Goal: Transaction & Acquisition: Purchase product/service

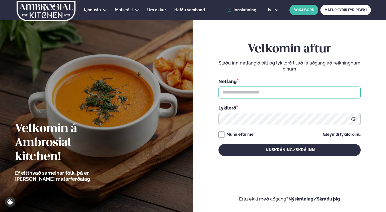
click at [308, 94] on input "text" at bounding box center [289, 93] width 142 height 12
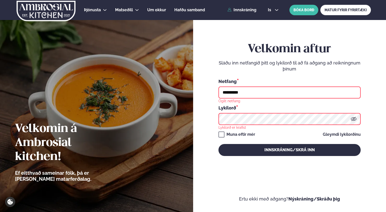
click at [297, 94] on input "**********" at bounding box center [289, 93] width 142 height 12
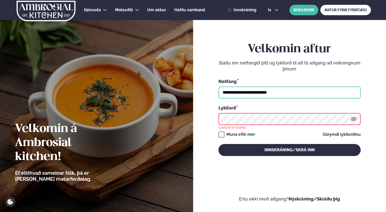
type input "**********"
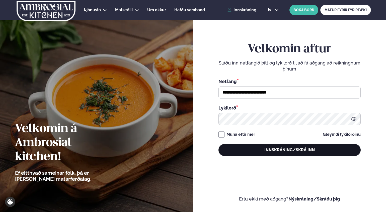
click at [291, 149] on button "Innskráning/Skrá inn" at bounding box center [289, 150] width 142 height 12
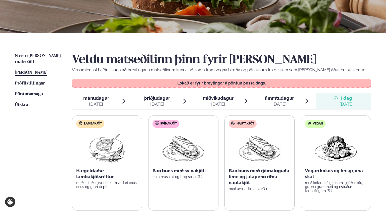
scroll to position [90, 0]
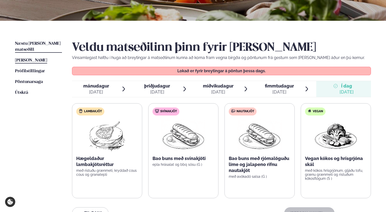
click at [46, 44] on span "Næstu [PERSON_NAME] matseðill" at bounding box center [38, 47] width 46 height 10
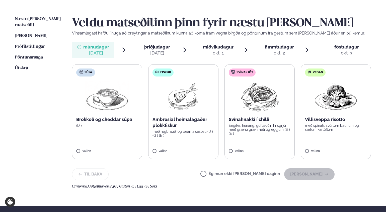
scroll to position [115, 0]
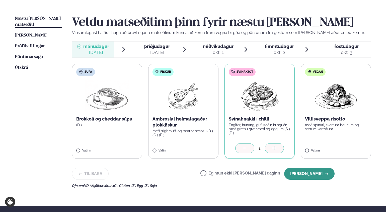
click at [316, 175] on button "[PERSON_NAME]" at bounding box center [309, 174] width 50 height 12
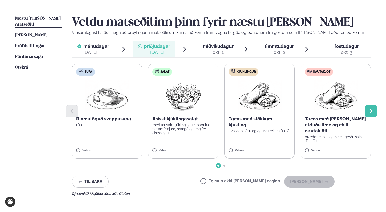
click at [371, 110] on icon "Next slide" at bounding box center [371, 111] width 6 height 6
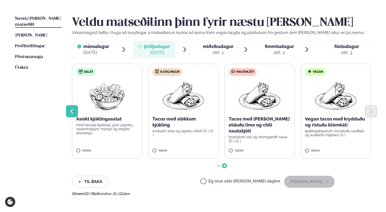
click at [70, 112] on icon "Previous slide" at bounding box center [72, 111] width 6 height 6
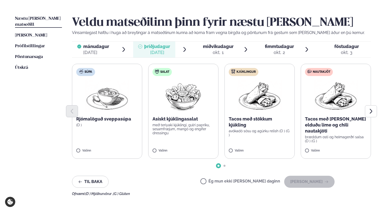
click at [161, 149] on label "Salat Asískt kjúklingasalat með teriyaki kjúklingi, gulri papriku, sesamfræjum,…" at bounding box center [183, 111] width 70 height 95
click at [163, 120] on p "Asískt kjúklingasalat" at bounding box center [183, 119] width 62 height 6
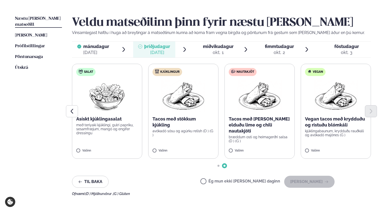
click at [117, 123] on div "Asískt kjúklingasalat með teriyaki kjúklingi, gulri papriku, sesamfræjum, mangó…" at bounding box center [107, 125] width 62 height 19
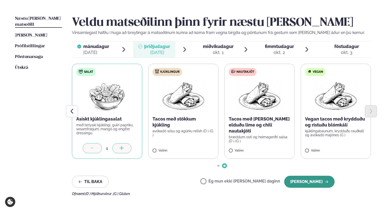
click at [327, 182] on icon "button" at bounding box center [326, 182] width 4 height 4
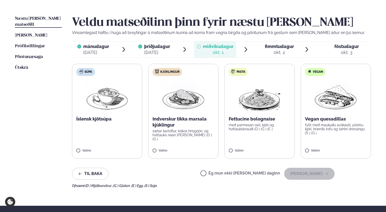
click at [163, 149] on label "Kjúklingur Indverskur tikka marsala kjúklingur sætar kartöflur, kókos hrísgrjón…" at bounding box center [183, 111] width 70 height 95
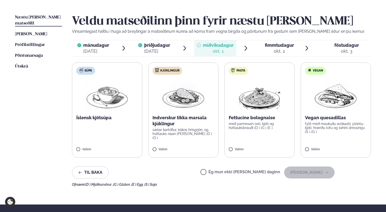
click at [172, 126] on p "Indverskur tikka marsala kjúklingur" at bounding box center [183, 121] width 62 height 12
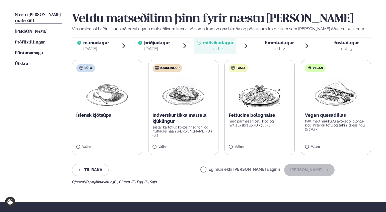
click at [170, 123] on p "Indverskur tikka marsala kjúklingur" at bounding box center [183, 118] width 62 height 12
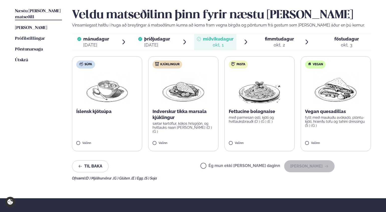
scroll to position [123, 0]
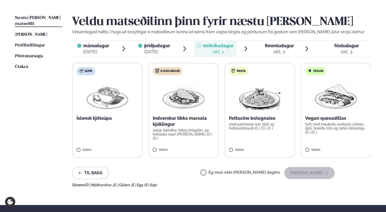
click at [169, 117] on p "Indverskur tikka marsala kjúklingur" at bounding box center [184, 121] width 62 height 12
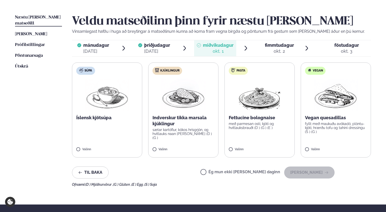
click at [163, 122] on p "Indverskur tikka marsala kjúklingur" at bounding box center [183, 121] width 62 height 12
click at [164, 98] on img at bounding box center [183, 95] width 44 height 32
click at [160, 135] on p "sætar kartöflur, kókos hrísgrjón, og hvítlauks naan [PERSON_NAME] (D ) (G )" at bounding box center [183, 134] width 62 height 12
click at [157, 118] on p "Indverskur tikka marsala kjúklingur" at bounding box center [183, 121] width 62 height 12
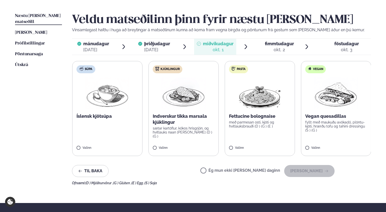
click at [159, 127] on p "sætar kartöflur, kókos hrísgrjón, og hvítlauks naan [PERSON_NAME] (D ) (G )" at bounding box center [184, 133] width 62 height 12
click at [167, 131] on p "sætar kartöflur, kókos hrísgrjón, og hvítlauks naan [PERSON_NAME] (D ) (G )" at bounding box center [183, 133] width 62 height 12
click at [174, 145] on label "Kjúklingur Indverskur tikka marsala kjúklingur sætar kartöflur, kókos hrísgrjón…" at bounding box center [183, 108] width 70 height 95
click at [187, 150] on div "Valinn" at bounding box center [183, 149] width 62 height 4
drag, startPoint x: 201, startPoint y: 156, endPoint x: 197, endPoint y: 156, distance: 4.3
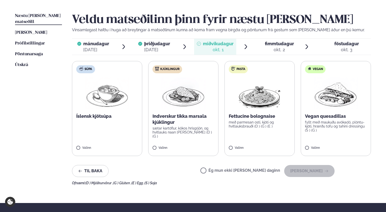
click at [201, 156] on label "Kjúklingur Indverskur tikka marsala kjúklingur sætar kartöflur, kókos hrísgrjón…" at bounding box center [183, 108] width 70 height 95
drag, startPoint x: 186, startPoint y: 156, endPoint x: 182, endPoint y: 156, distance: 4.5
click at [184, 156] on label "Kjúklingur Indverskur tikka marsala kjúklingur sætar kartöflur, kókos hrísgrjón…" at bounding box center [183, 108] width 70 height 95
click at [176, 146] on label "Kjúklingur Indverskur tikka marsala kjúklingur sætar kartöflur, kókos hrísgrjón…" at bounding box center [183, 108] width 70 height 95
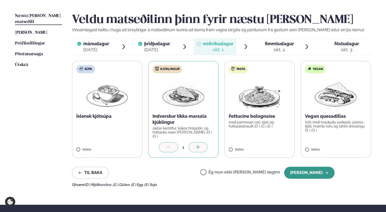
click at [307, 170] on button "[PERSON_NAME]" at bounding box center [309, 173] width 50 height 12
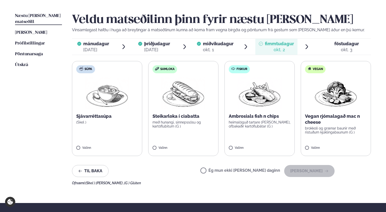
click at [249, 143] on label "Fiskur Ambrosials fish n chips heimalöguð tartare [PERSON_NAME], ofbakaðir kart…" at bounding box center [259, 108] width 70 height 95
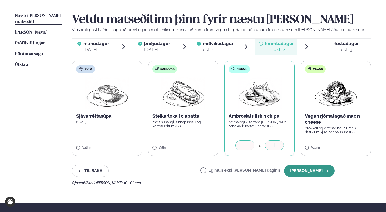
click at [306, 169] on button "[PERSON_NAME]" at bounding box center [309, 171] width 50 height 12
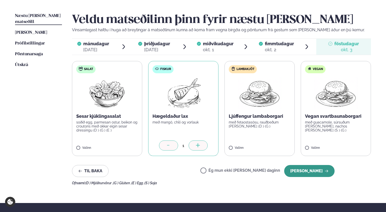
click at [309, 173] on button "[PERSON_NAME]" at bounding box center [309, 171] width 50 height 12
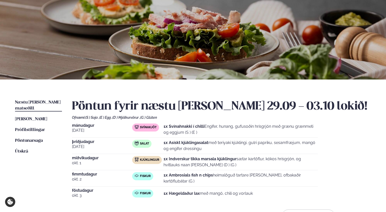
scroll to position [0, 0]
